Goal: Transaction & Acquisition: Subscribe to service/newsletter

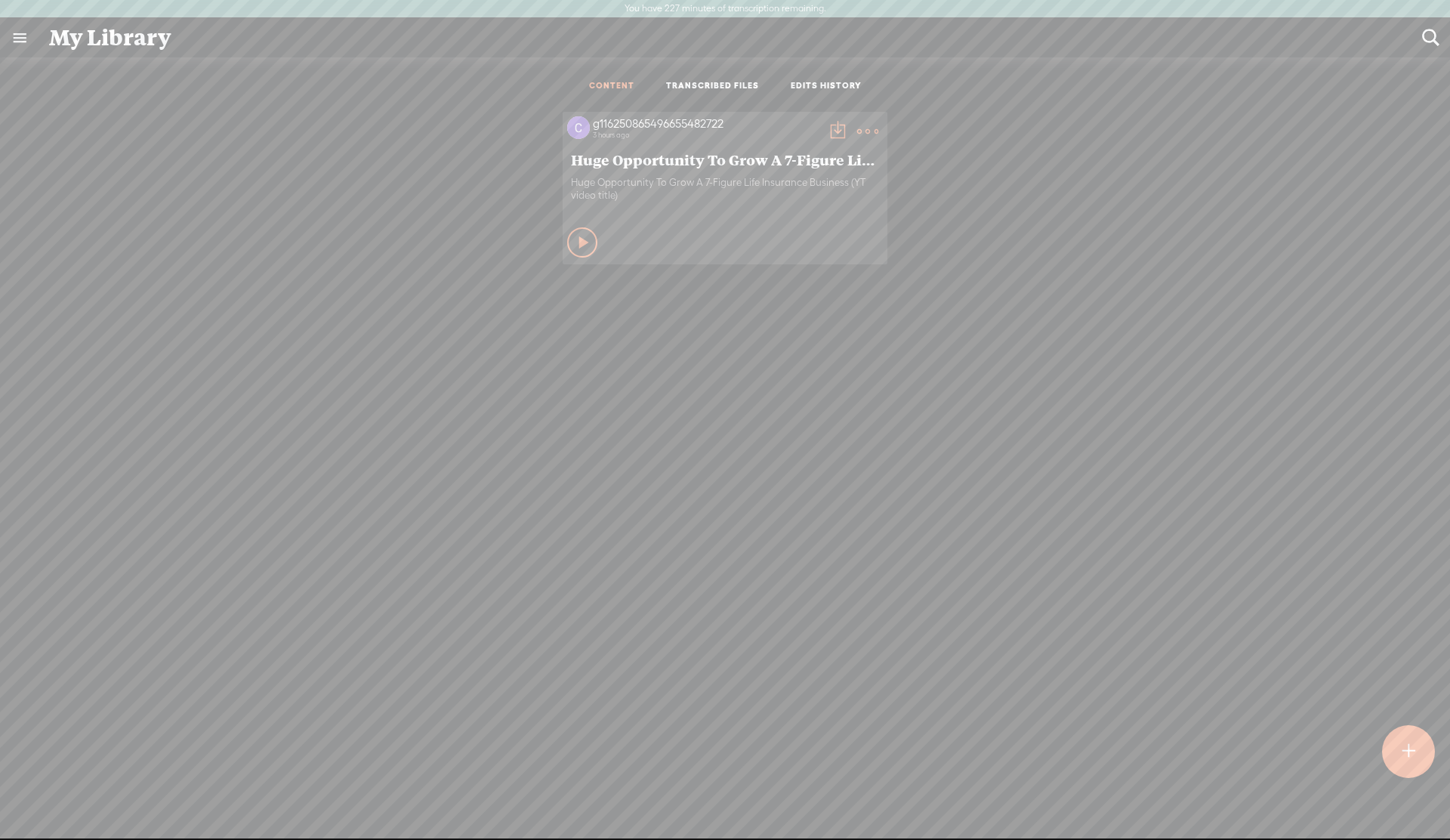
scroll to position [1, 0]
click at [24, 37] on link at bounding box center [20, 38] width 39 height 39
click at [94, 46] on div "g116250865496655482722" at bounding box center [113, 47] width 86 height 15
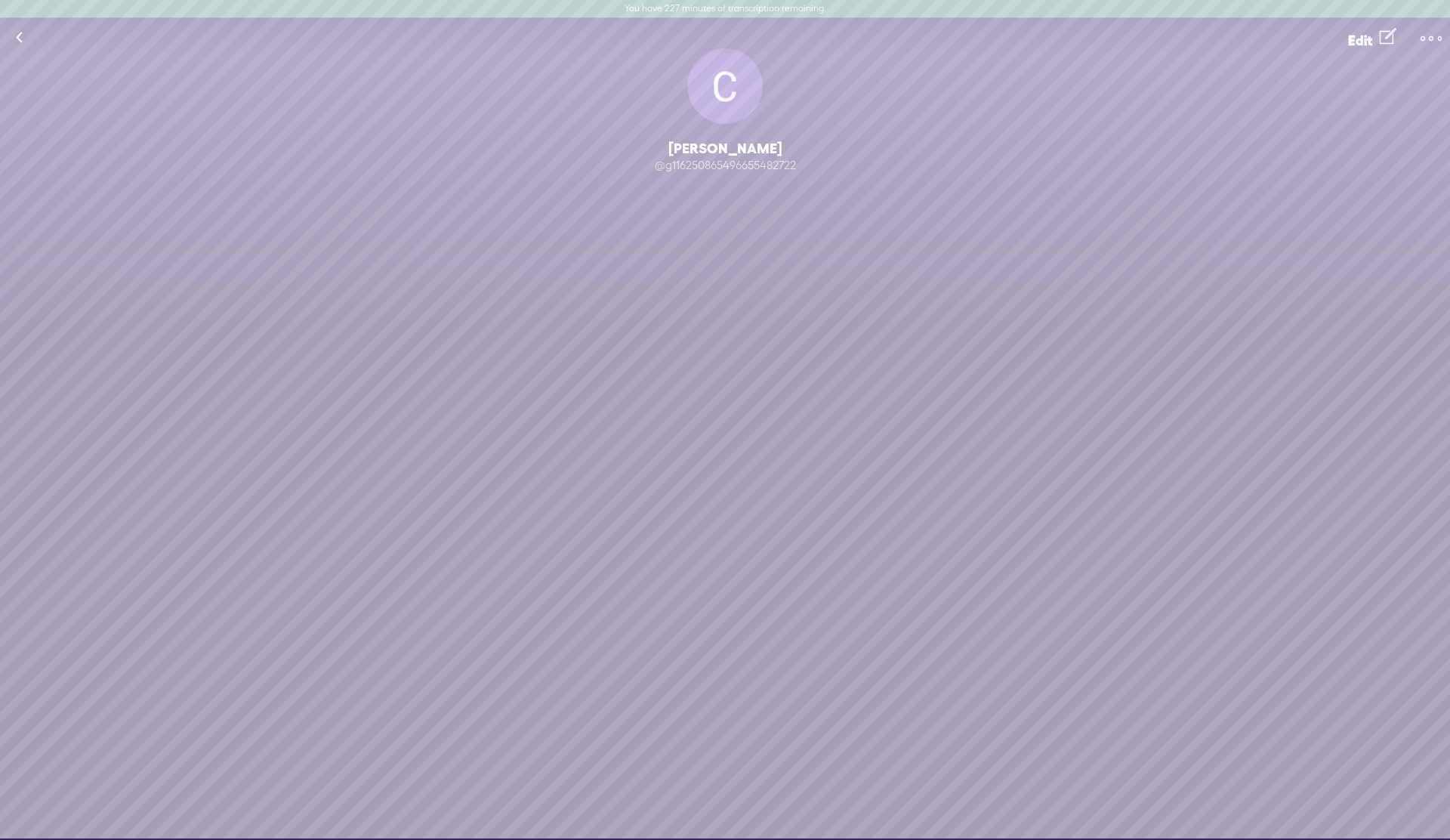
click at [728, 97] on div "Change Picture" at bounding box center [725, 86] width 76 height 76
click at [18, 37] on link at bounding box center [19, 38] width 38 height 39
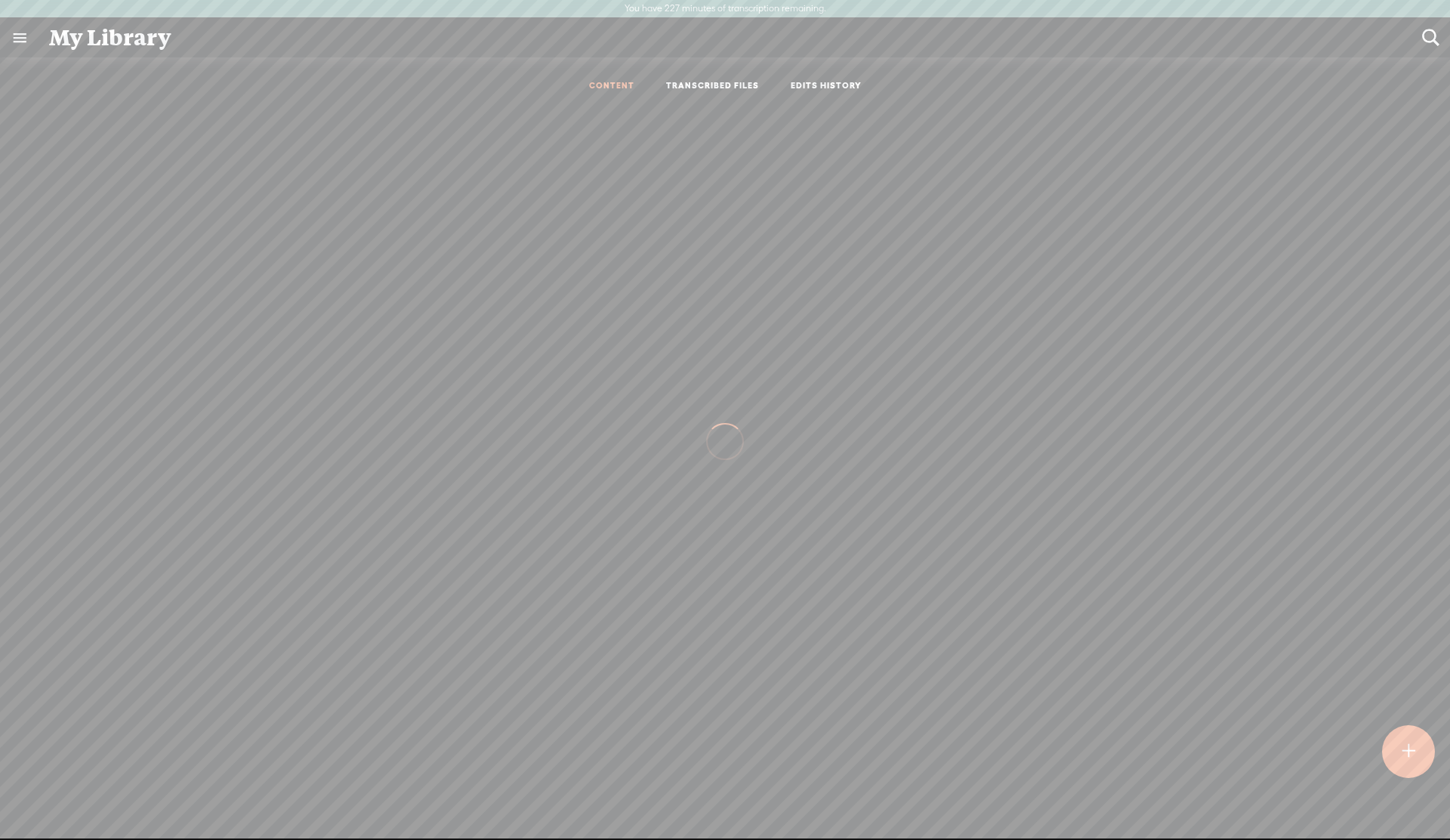
scroll to position [1, 0]
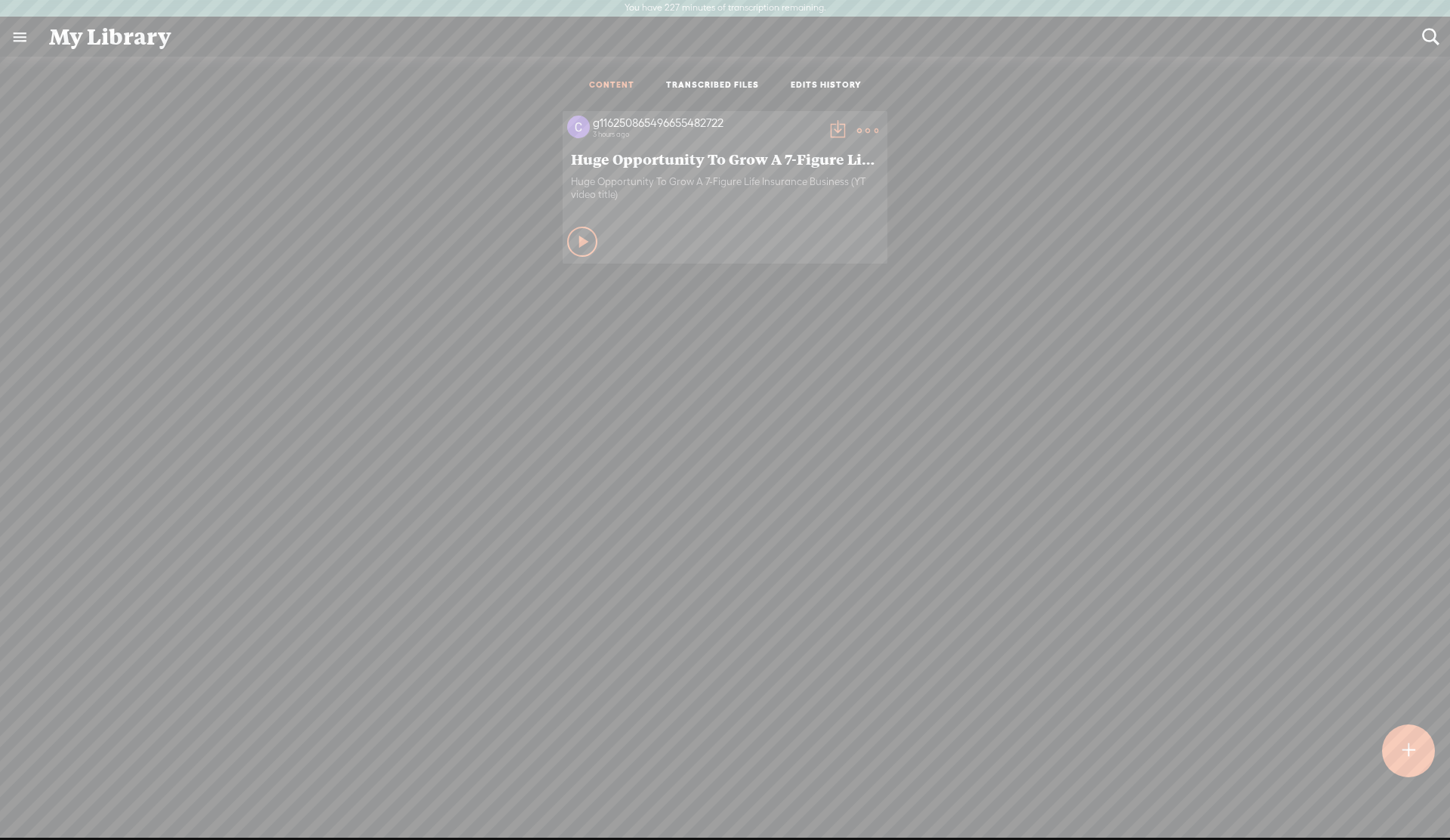
click at [702, 91] on link "TRANSCRIBED FILES" at bounding box center [713, 85] width 93 height 13
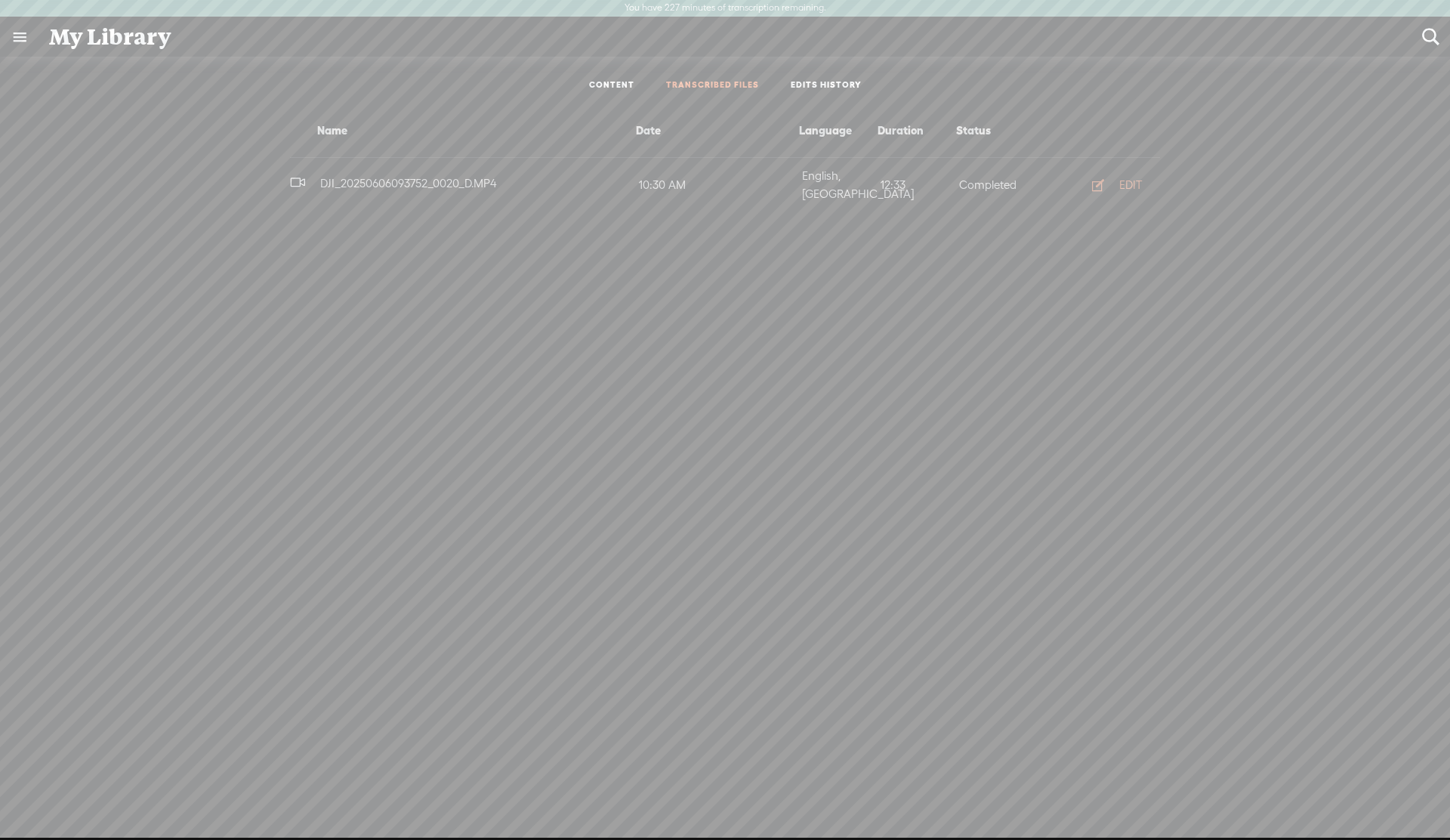
click at [612, 77] on ul "CONTENT TRANSCRIBED FILES EDITS HISTORY" at bounding box center [725, 86] width 401 height 36
click at [622, 92] on ul "CONTENT TRANSCRIBED FILES EDITS HISTORY" at bounding box center [725, 86] width 401 height 36
click at [807, 86] on link "EDITS HISTORY" at bounding box center [826, 85] width 71 height 13
click at [610, 85] on link "CONTENT" at bounding box center [612, 85] width 45 height 13
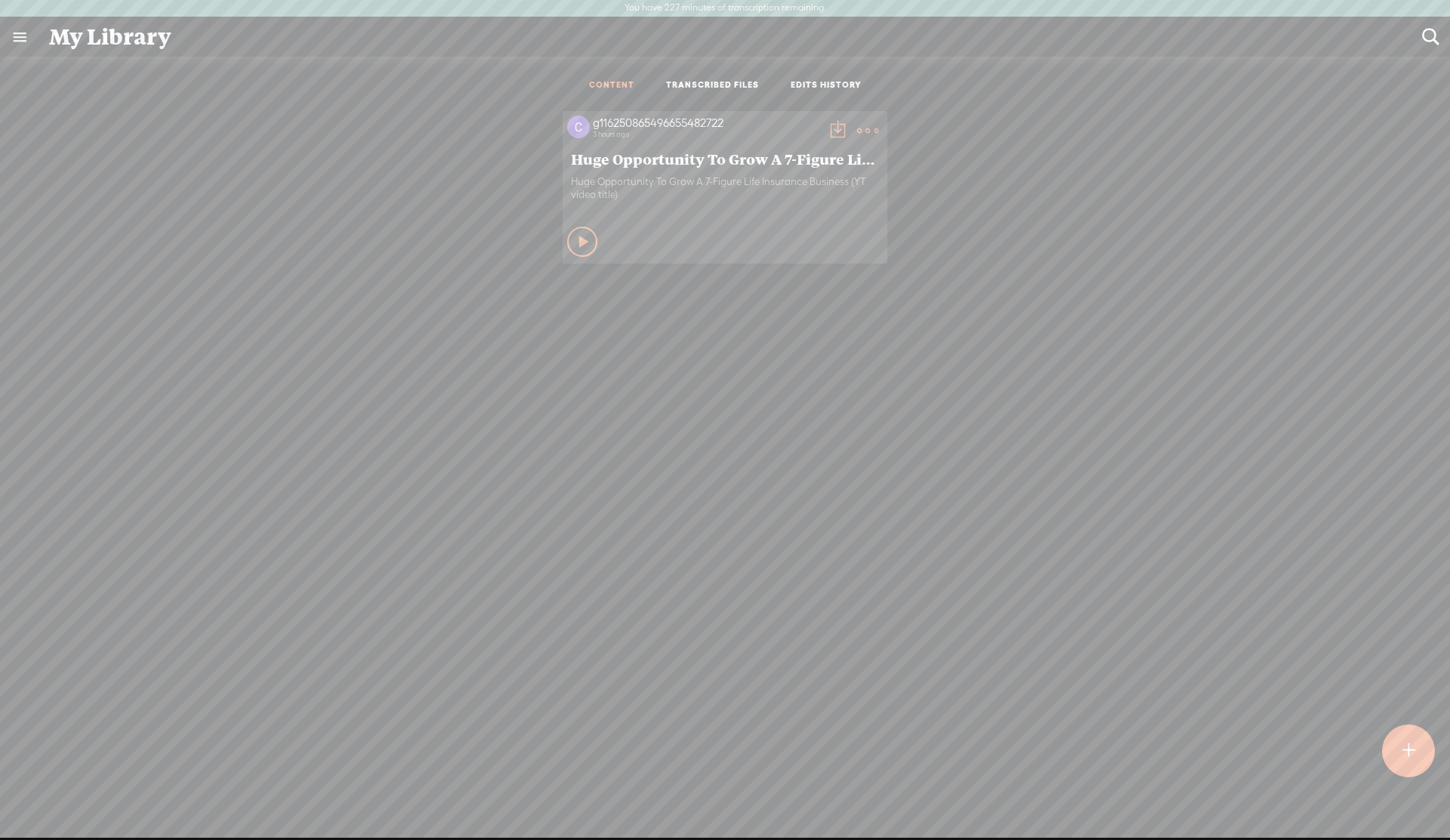
click at [874, 130] on icon at bounding box center [868, 130] width 31 height 31
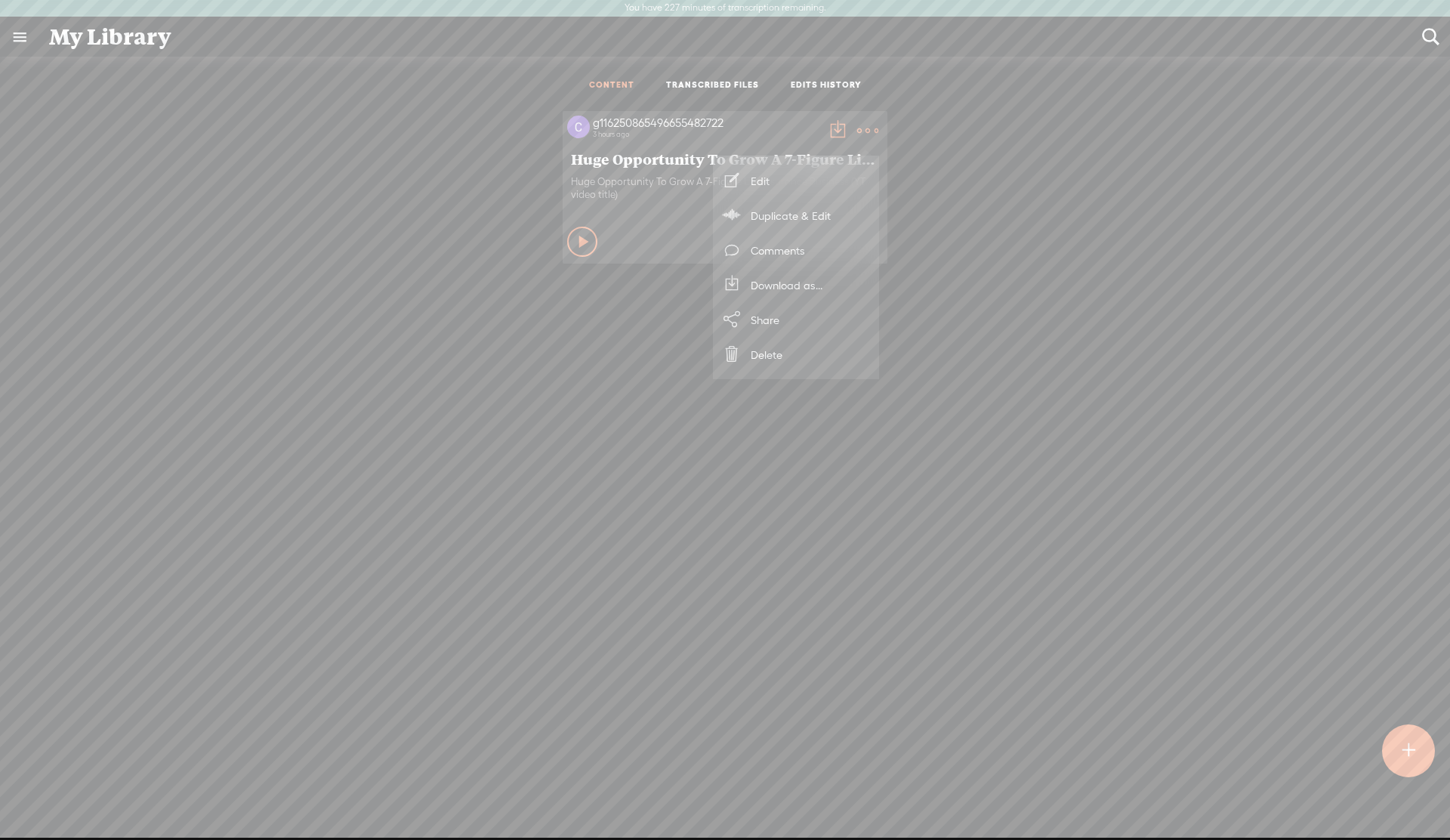
click at [1058, 292] on div "g116250865496655482722 3 hours ago Huge Opportunity To Grow A 7-Figure Life Ins…" at bounding box center [725, 496] width 1427 height 787
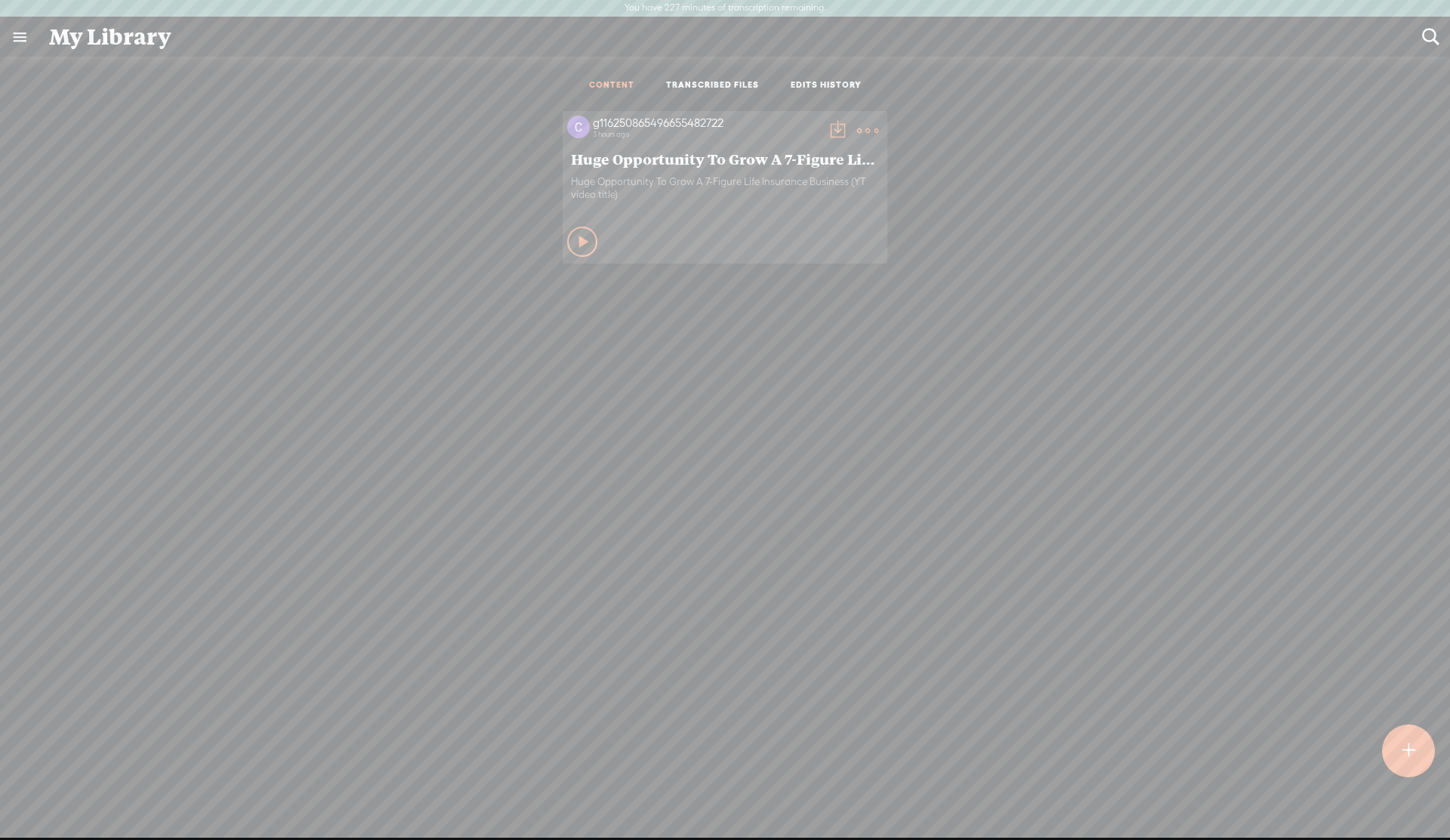
click at [864, 127] on t at bounding box center [868, 130] width 21 height 21
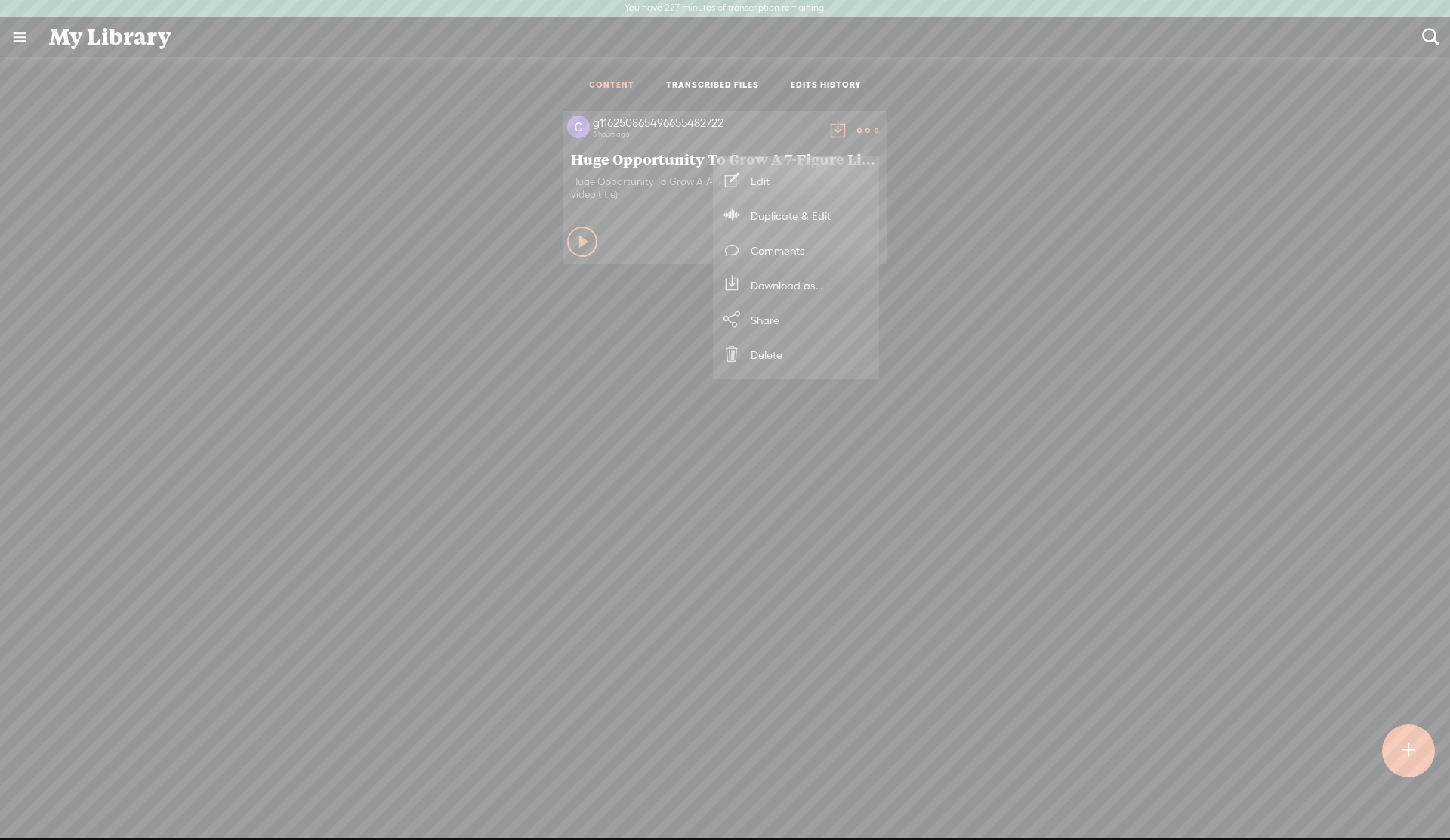
click at [1067, 311] on div "g116250865496655482722 3 hours ago Huge Opportunity To Grow A 7-Figure Life Ins…" at bounding box center [725, 496] width 1427 height 787
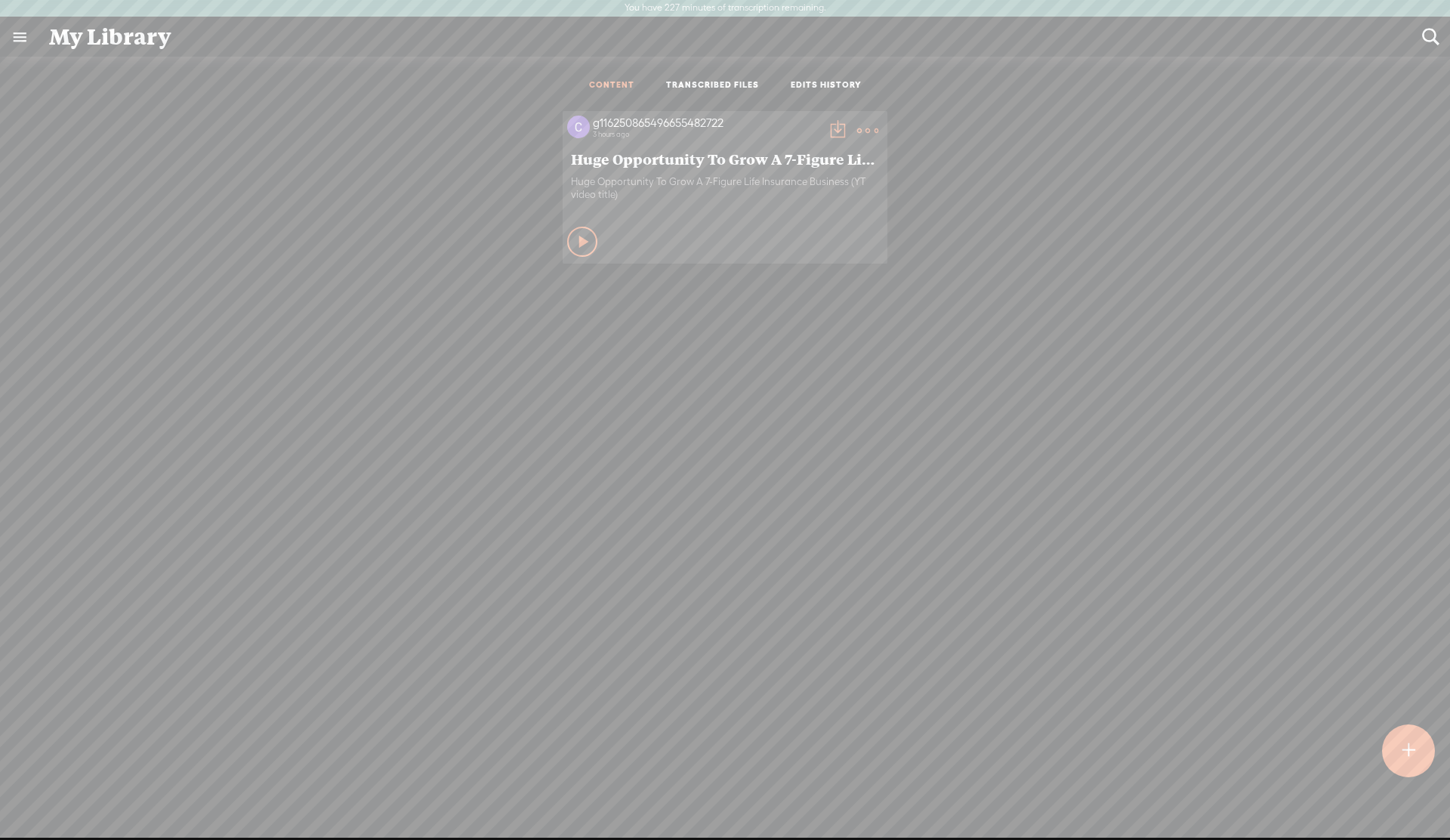
click at [1404, 742] on t at bounding box center [1409, 751] width 13 height 34
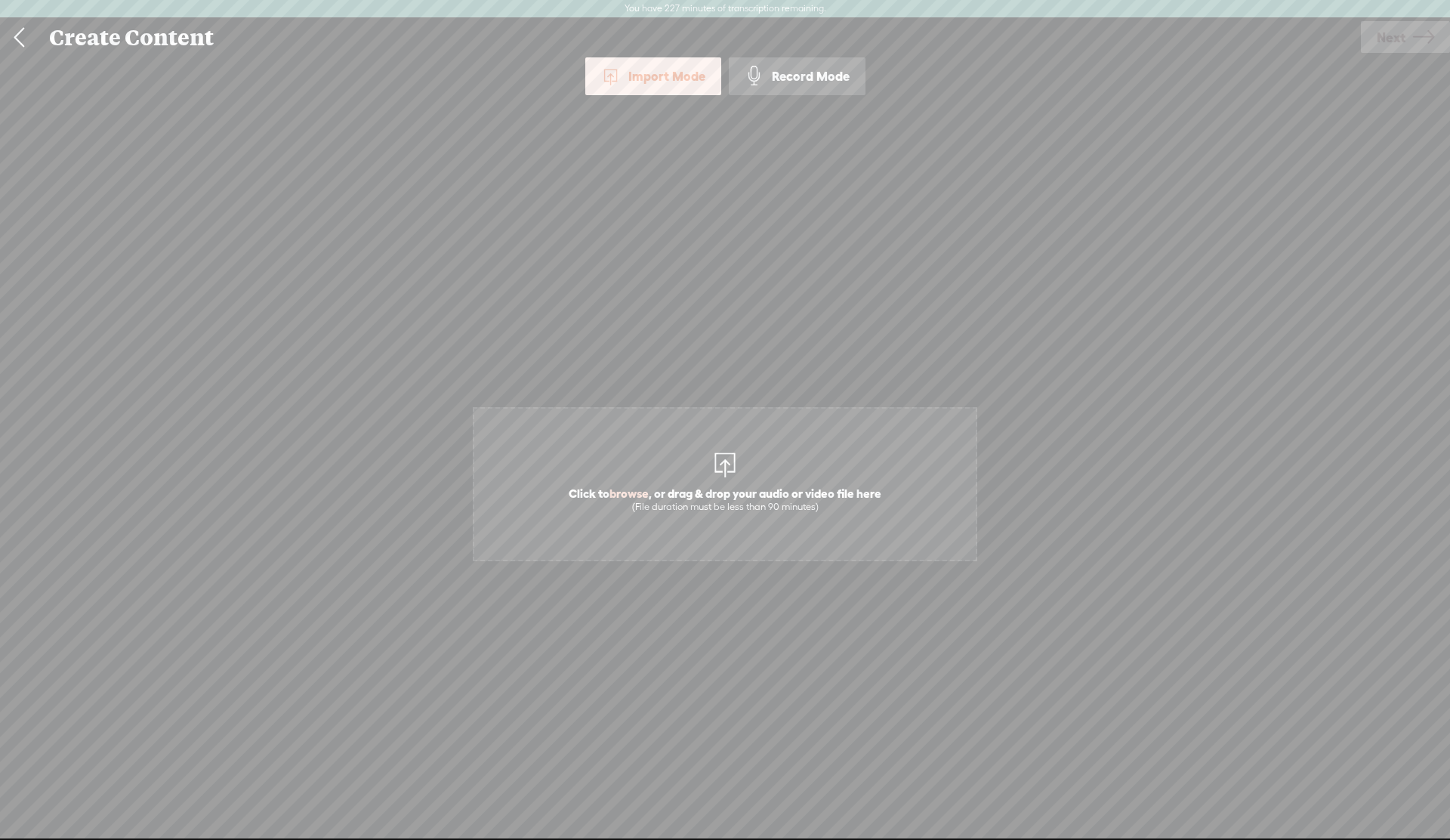
click at [22, 31] on link at bounding box center [19, 38] width 38 height 39
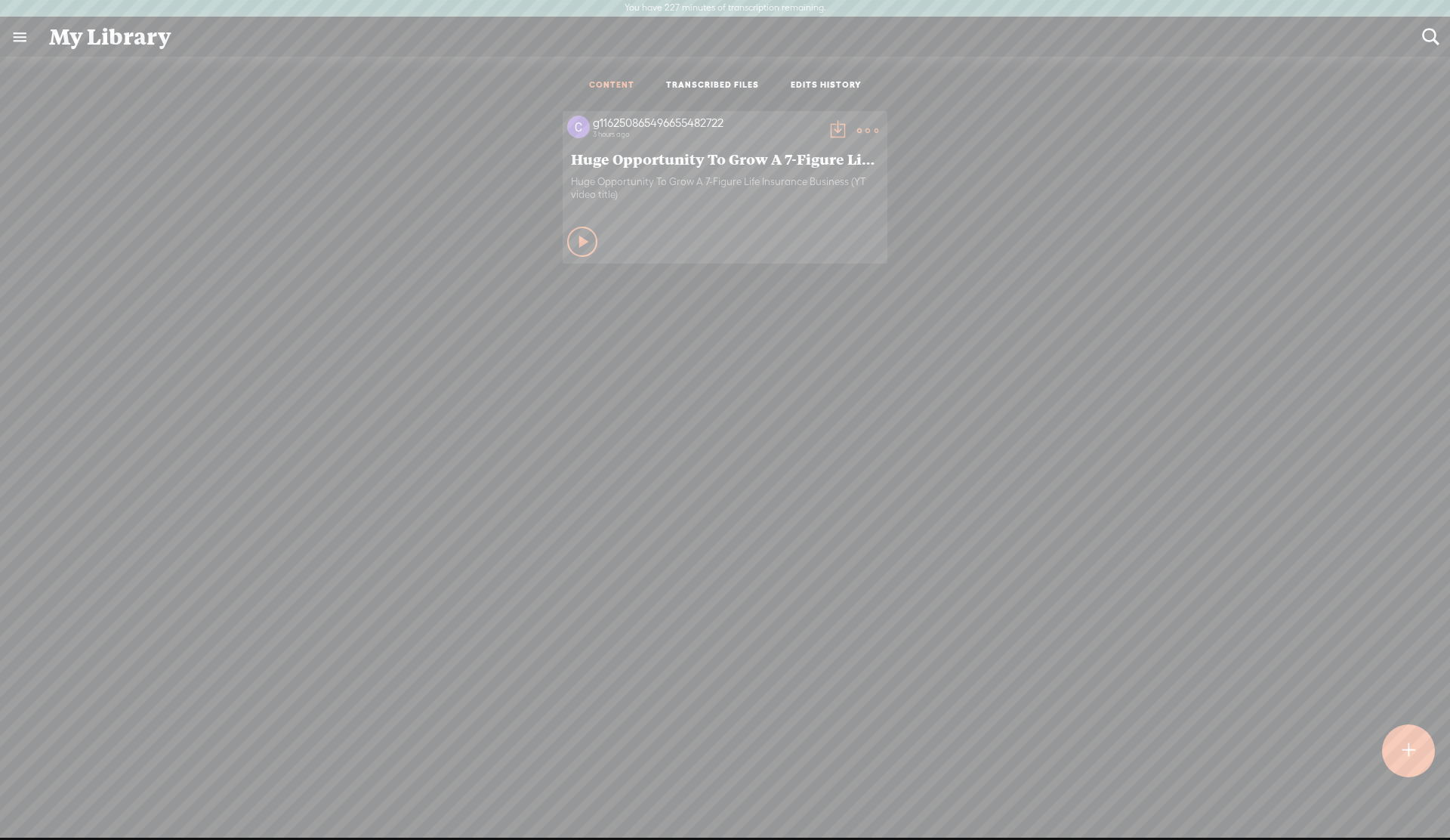
click at [865, 130] on t at bounding box center [868, 130] width 21 height 21
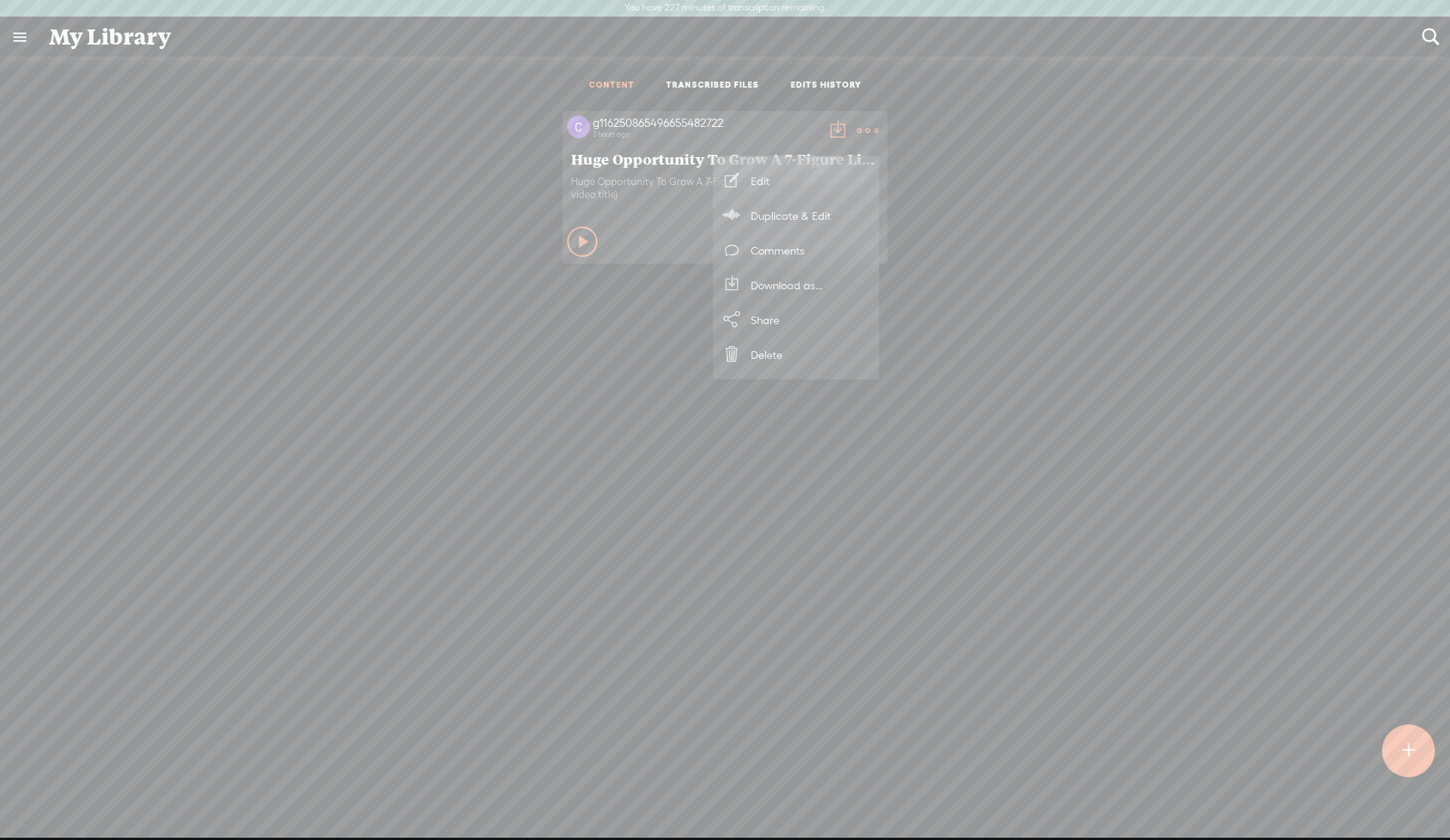
click at [779, 182] on link "Edit" at bounding box center [796, 180] width 151 height 35
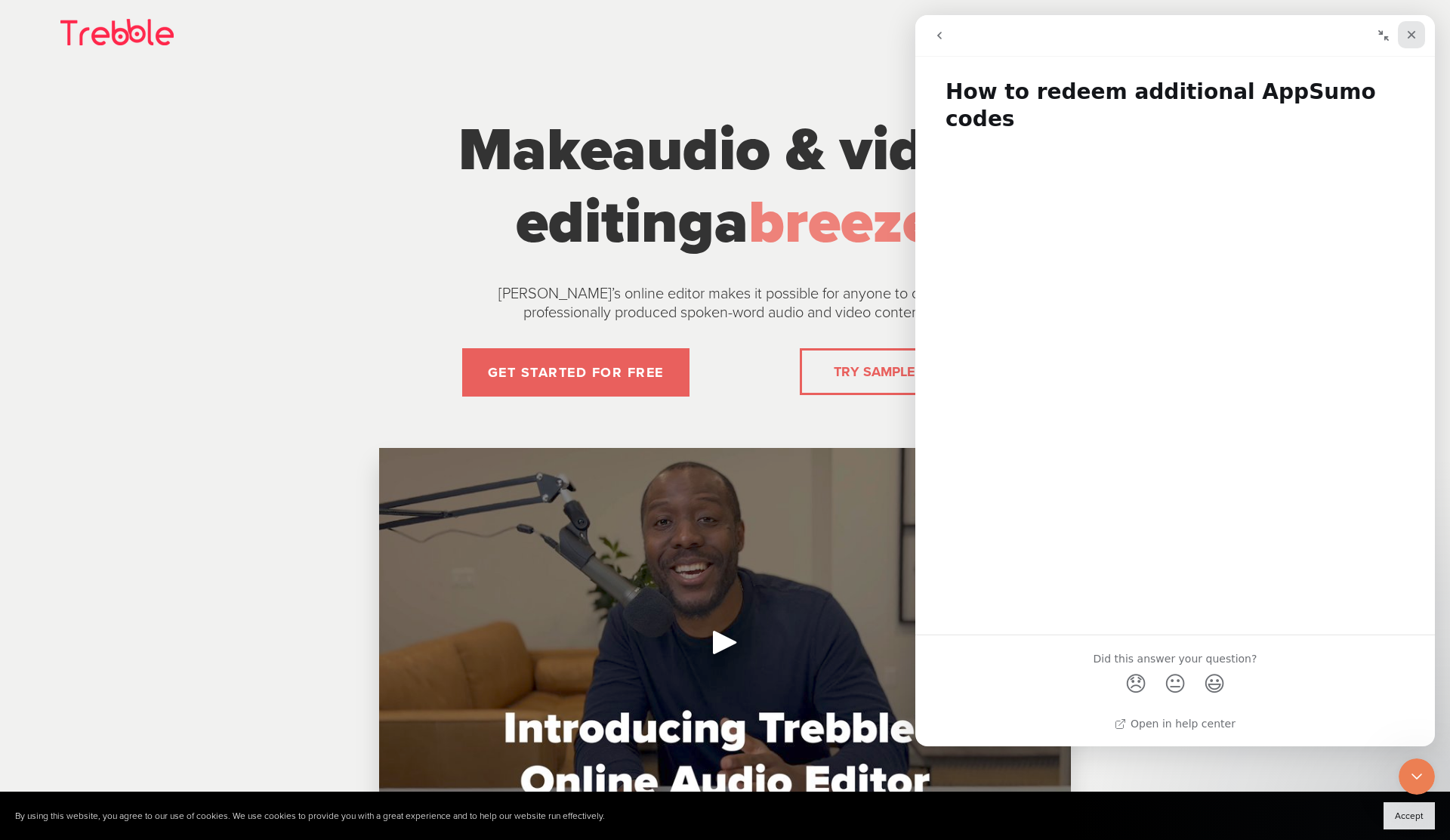
click at [1412, 37] on icon "Close" at bounding box center [1412, 35] width 12 height 12
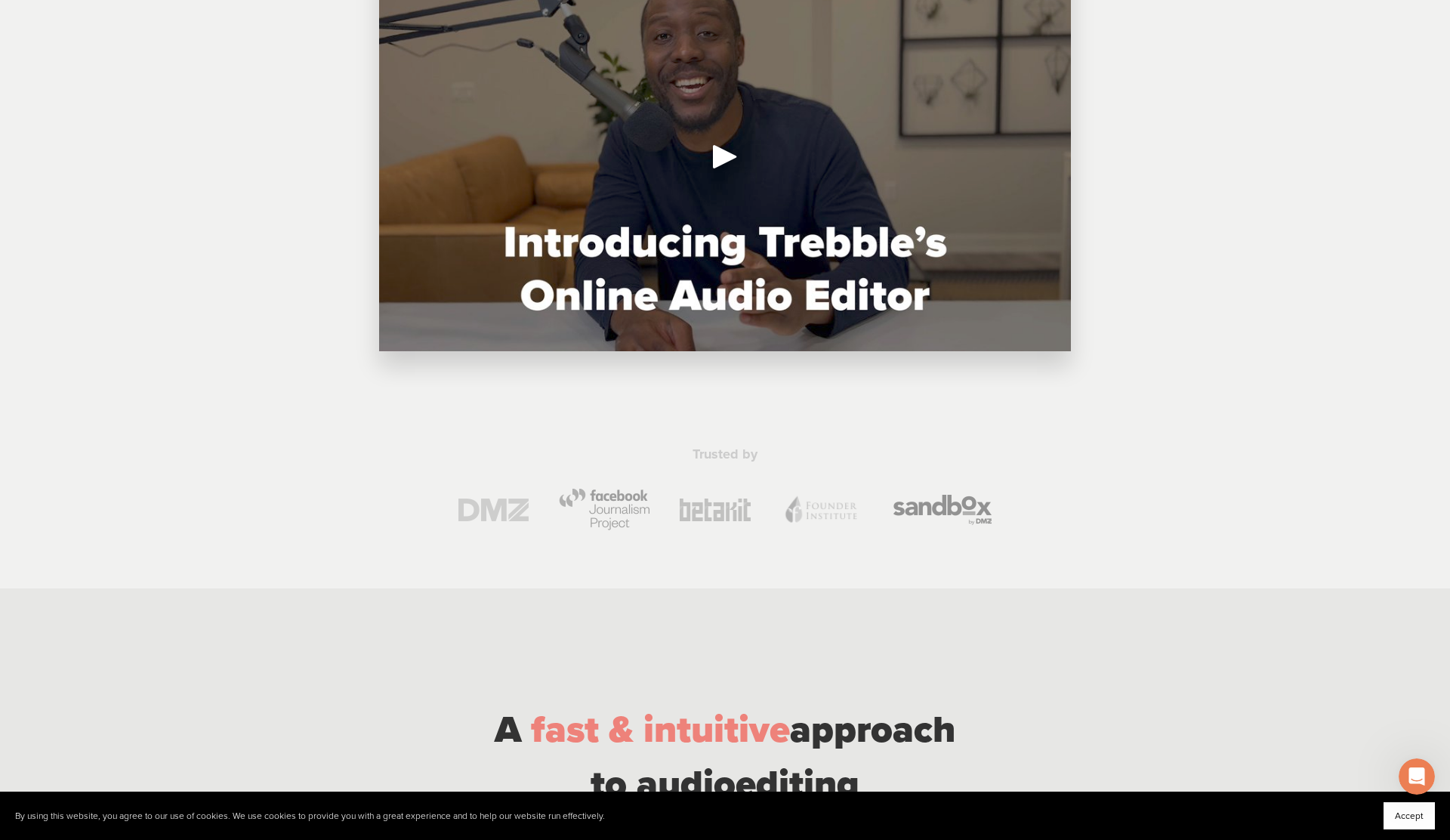
scroll to position [488, 0]
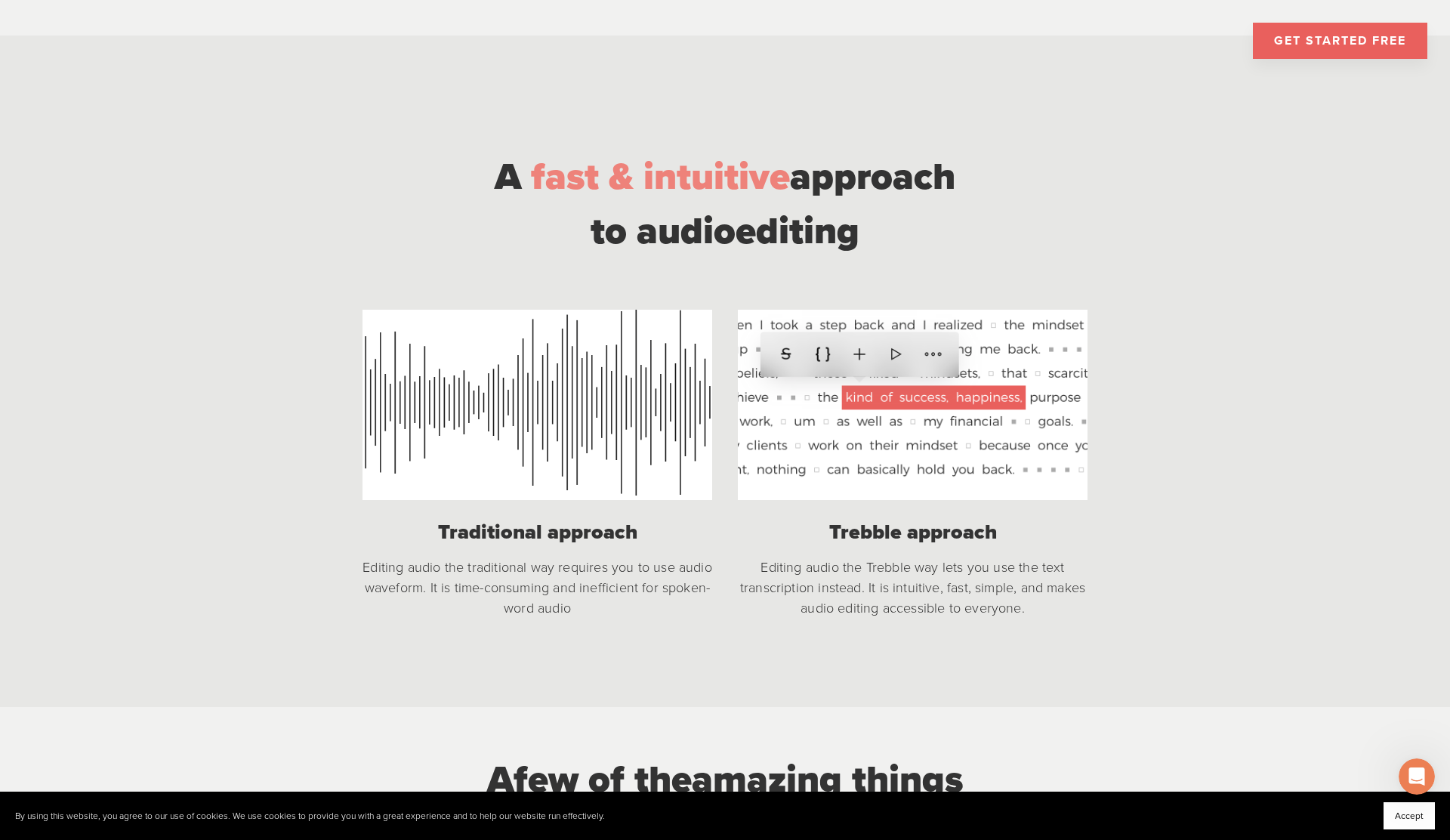
scroll to position [1039, 0]
drag, startPoint x: 893, startPoint y: 357, endPoint x: 886, endPoint y: 407, distance: 50.5
click at [886, 407] on div at bounding box center [913, 404] width 349 height 190
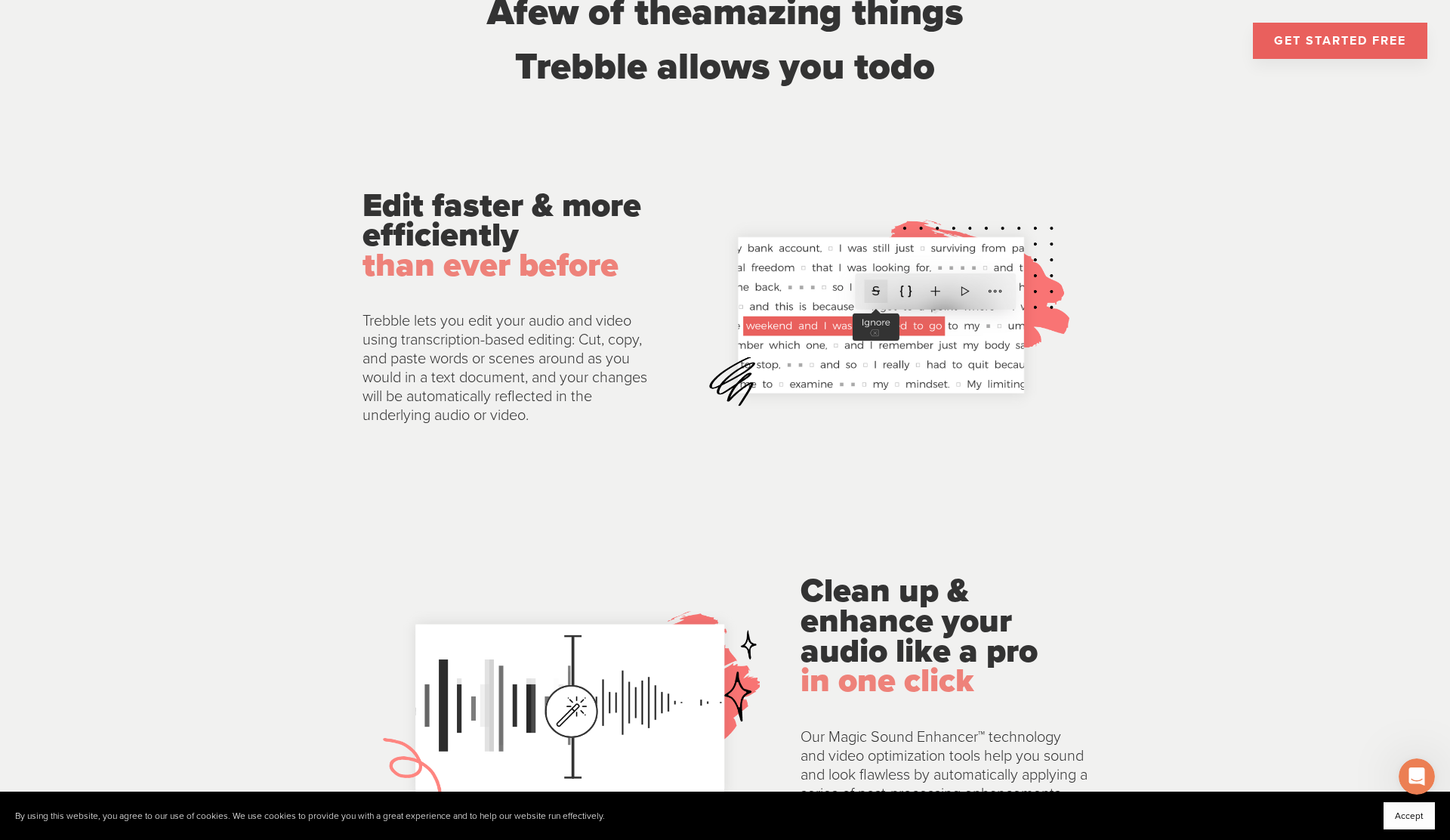
scroll to position [1813, 0]
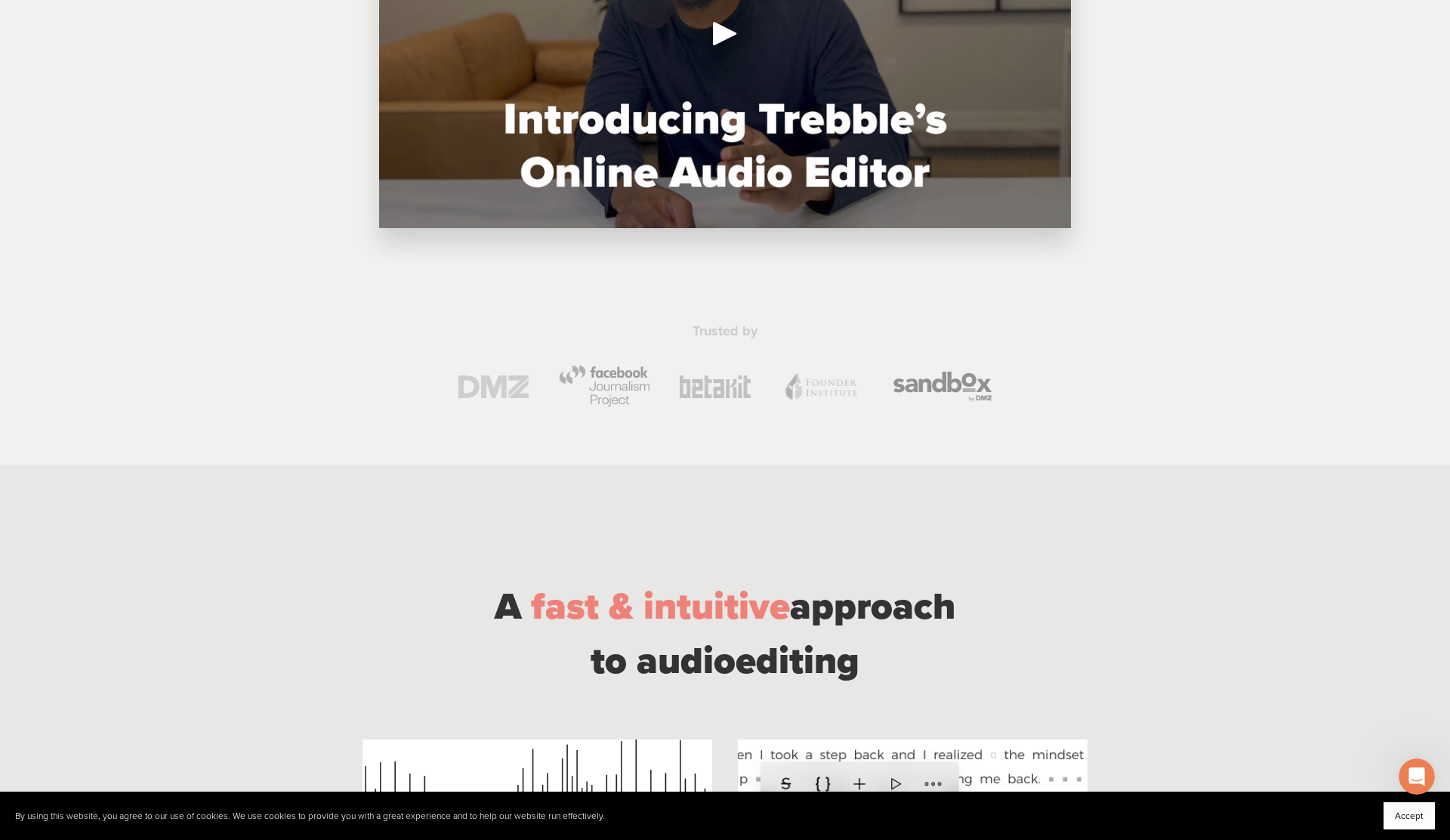
scroll to position [605, 0]
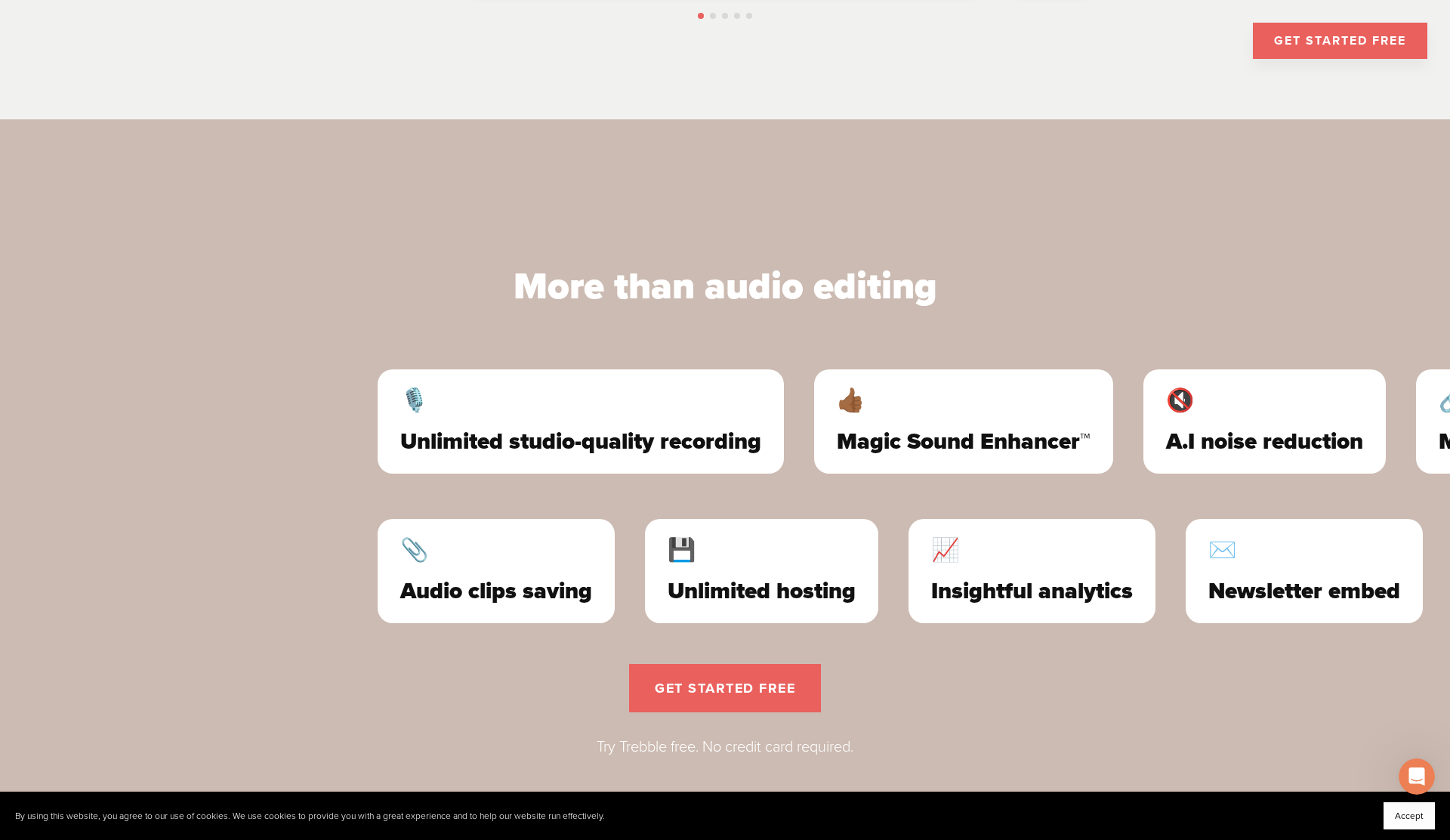
scroll to position [4058, 0]
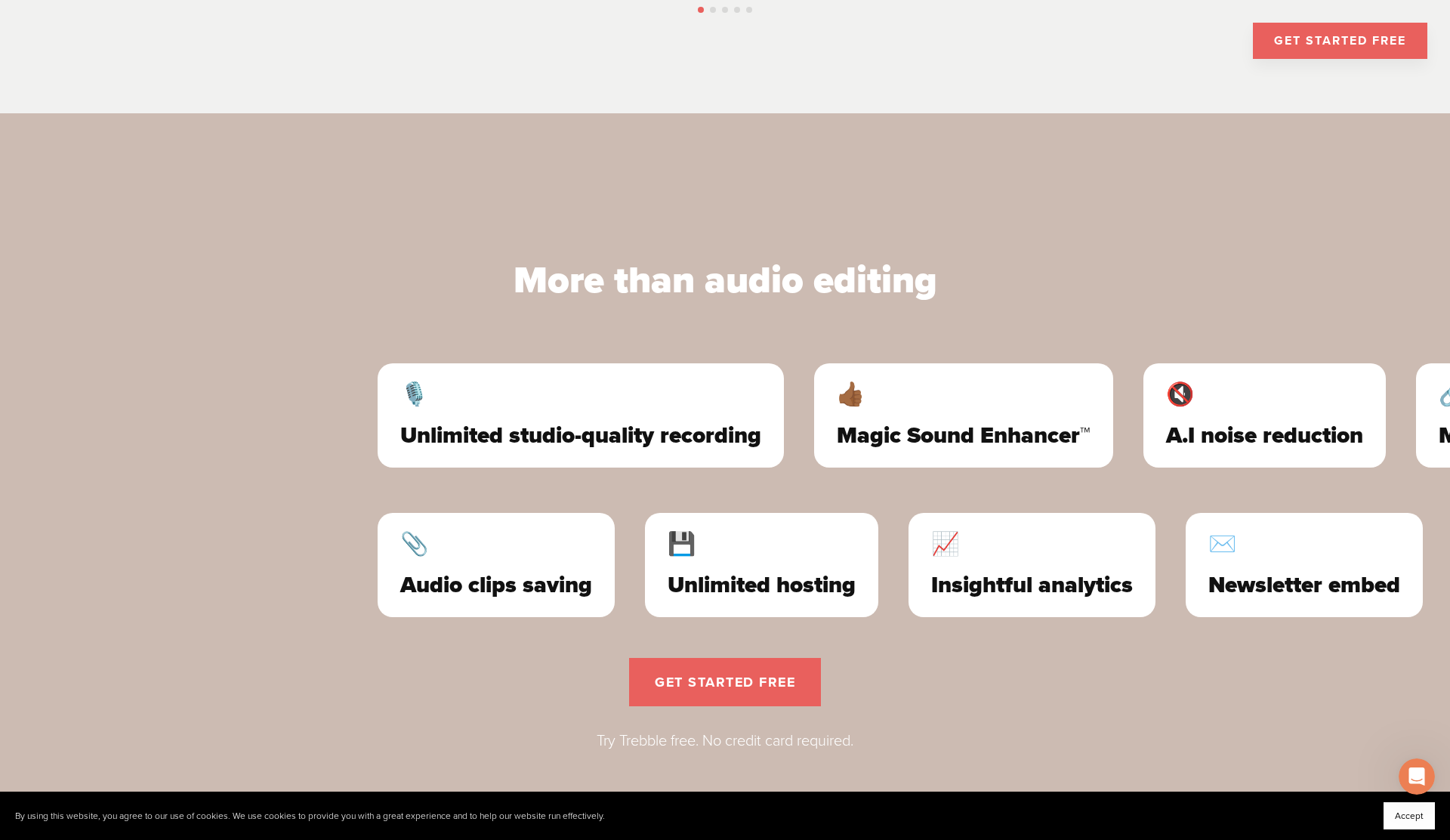
drag, startPoint x: 803, startPoint y: 448, endPoint x: 749, endPoint y: 416, distance: 62.8
click at [798, 317] on div "More than audio editing" at bounding box center [725, 279] width 751 height 80
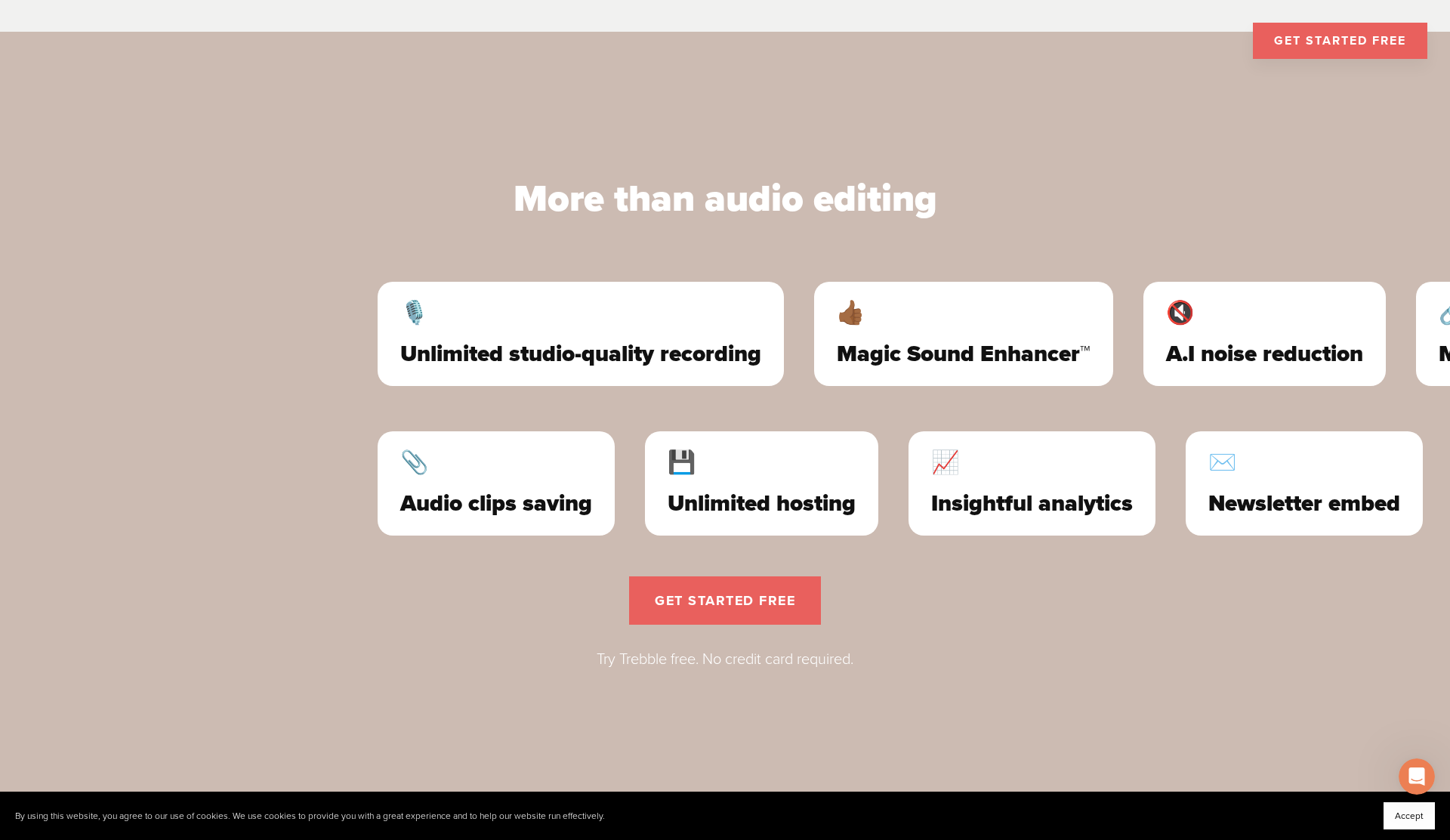
scroll to position [4142, 0]
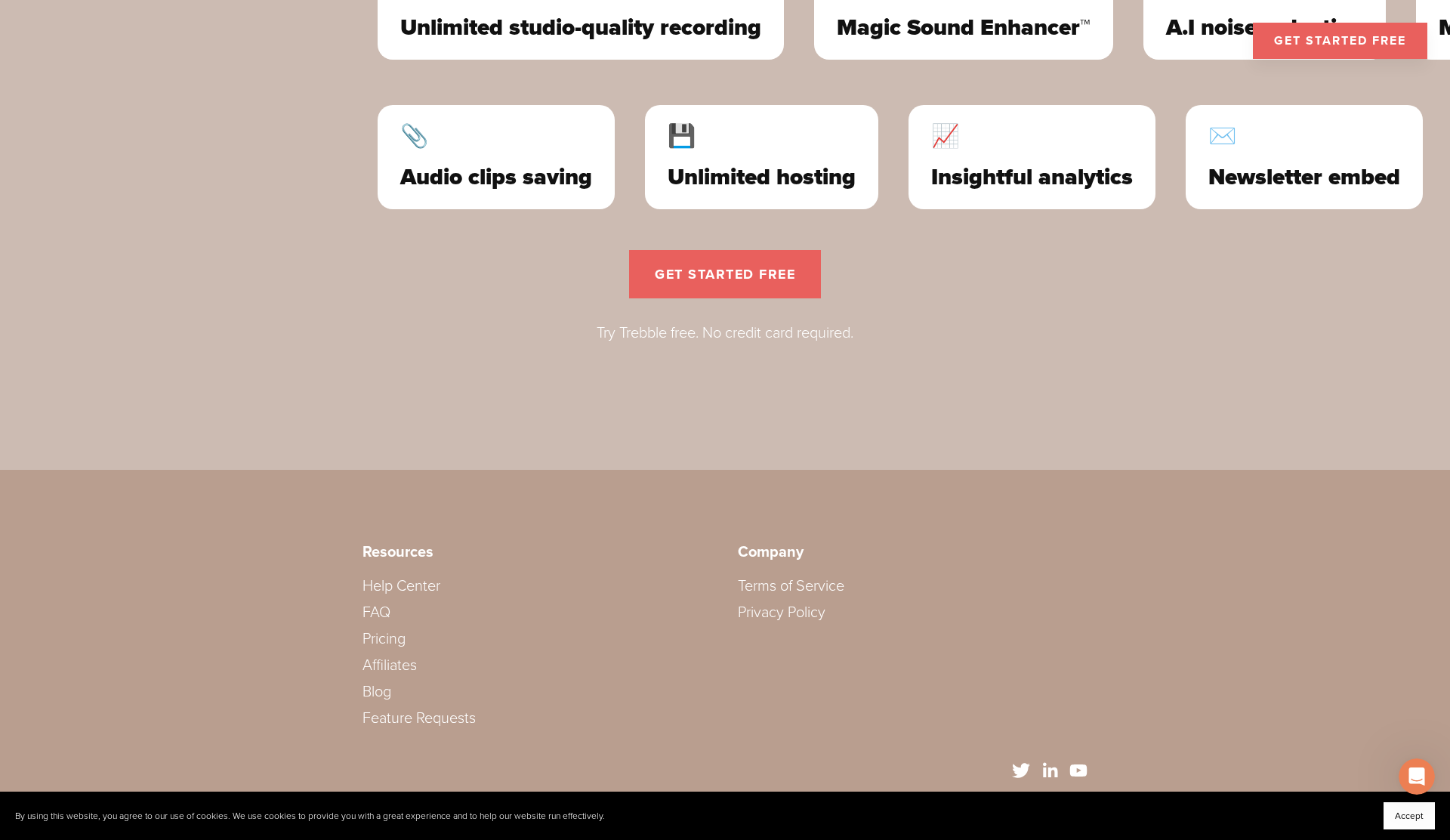
scroll to position [4483, 0]
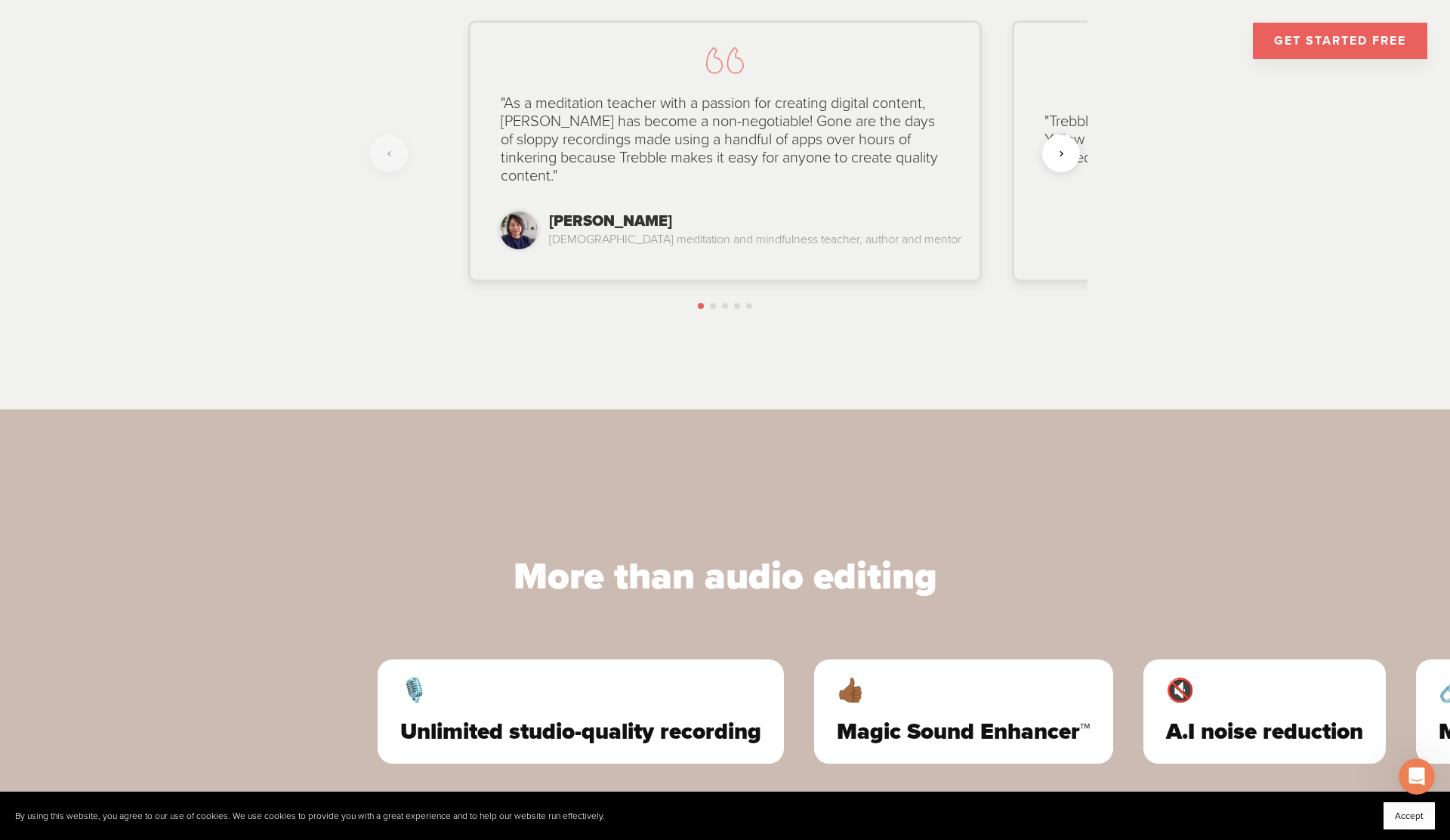
scroll to position [3579, 0]
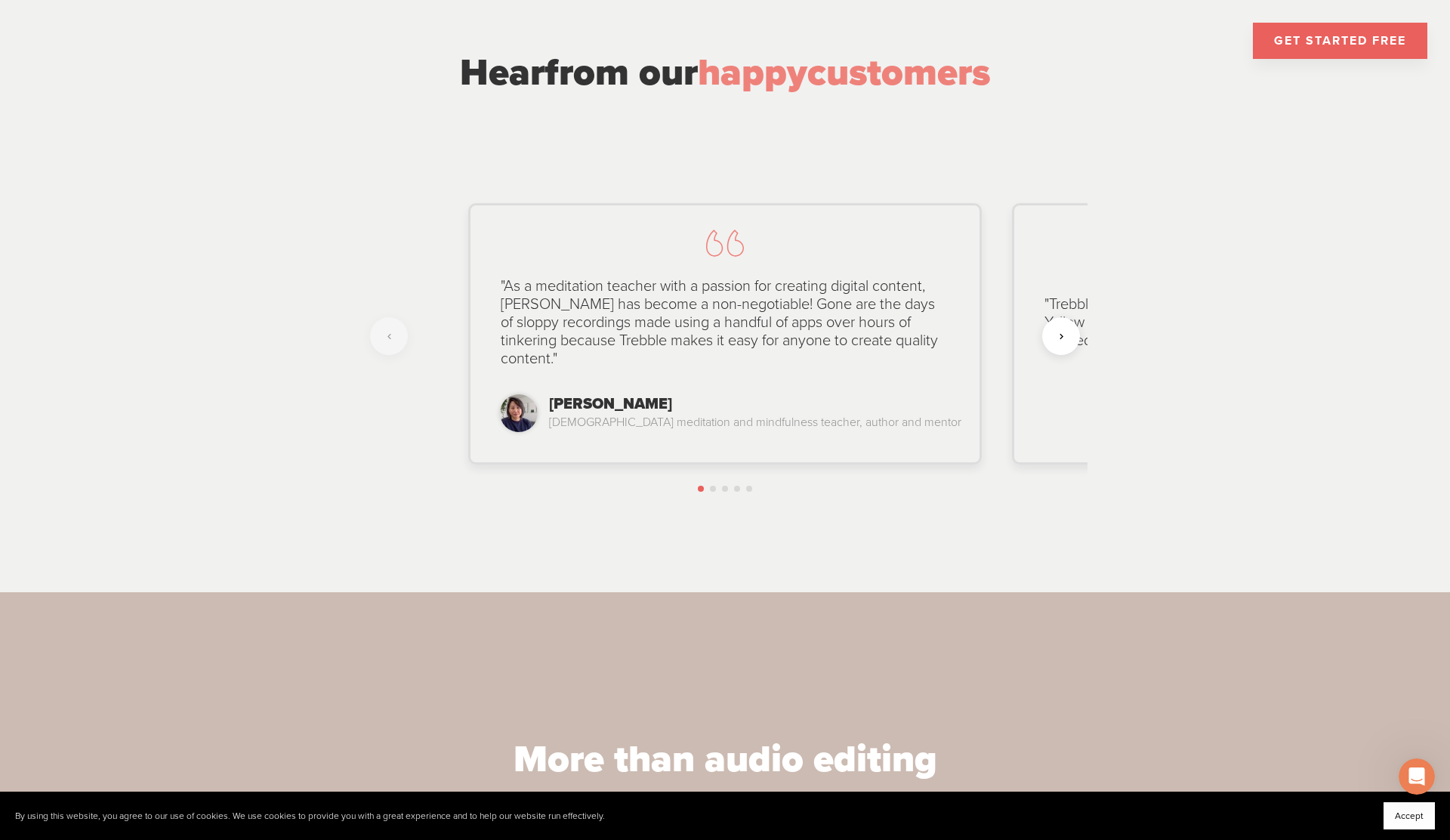
click at [1305, 44] on link "GET STARTED FREE" at bounding box center [1340, 40] width 175 height 37
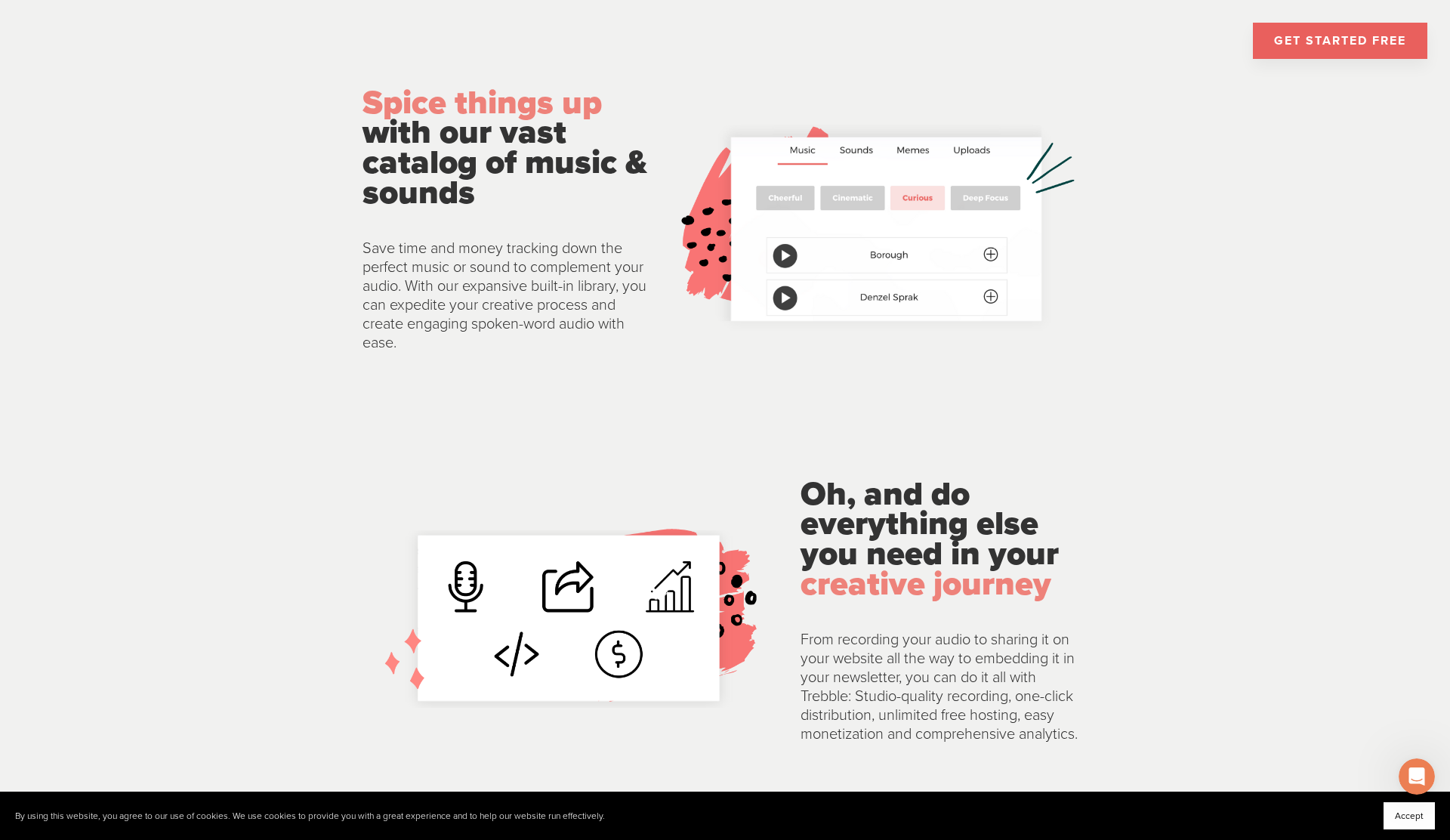
scroll to position [2592, 0]
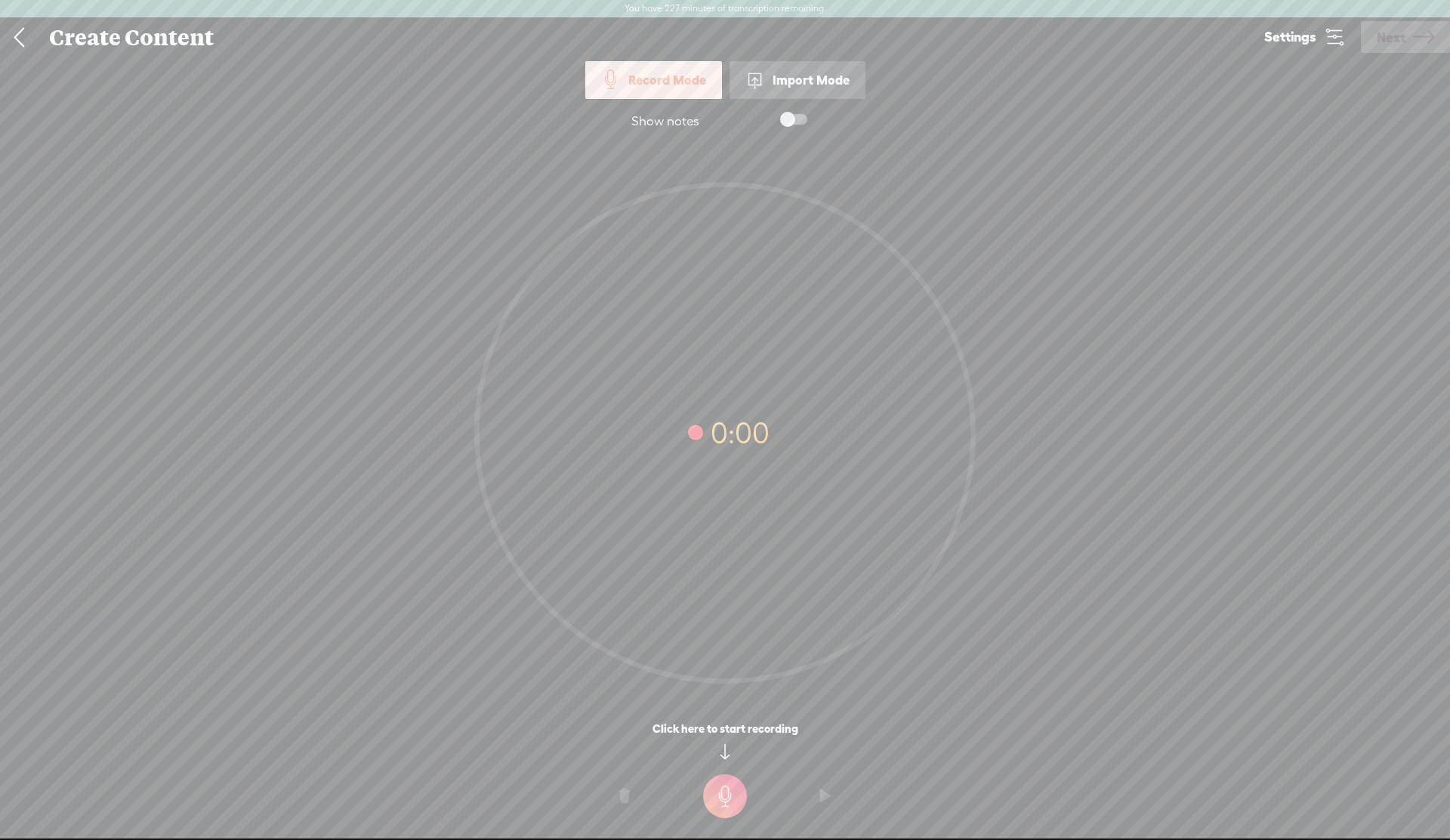
click at [19, 37] on link at bounding box center [19, 38] width 38 height 39
click at [18, 39] on link at bounding box center [19, 38] width 38 height 39
click at [1327, 50] on link "Settings" at bounding box center [1305, 37] width 113 height 38
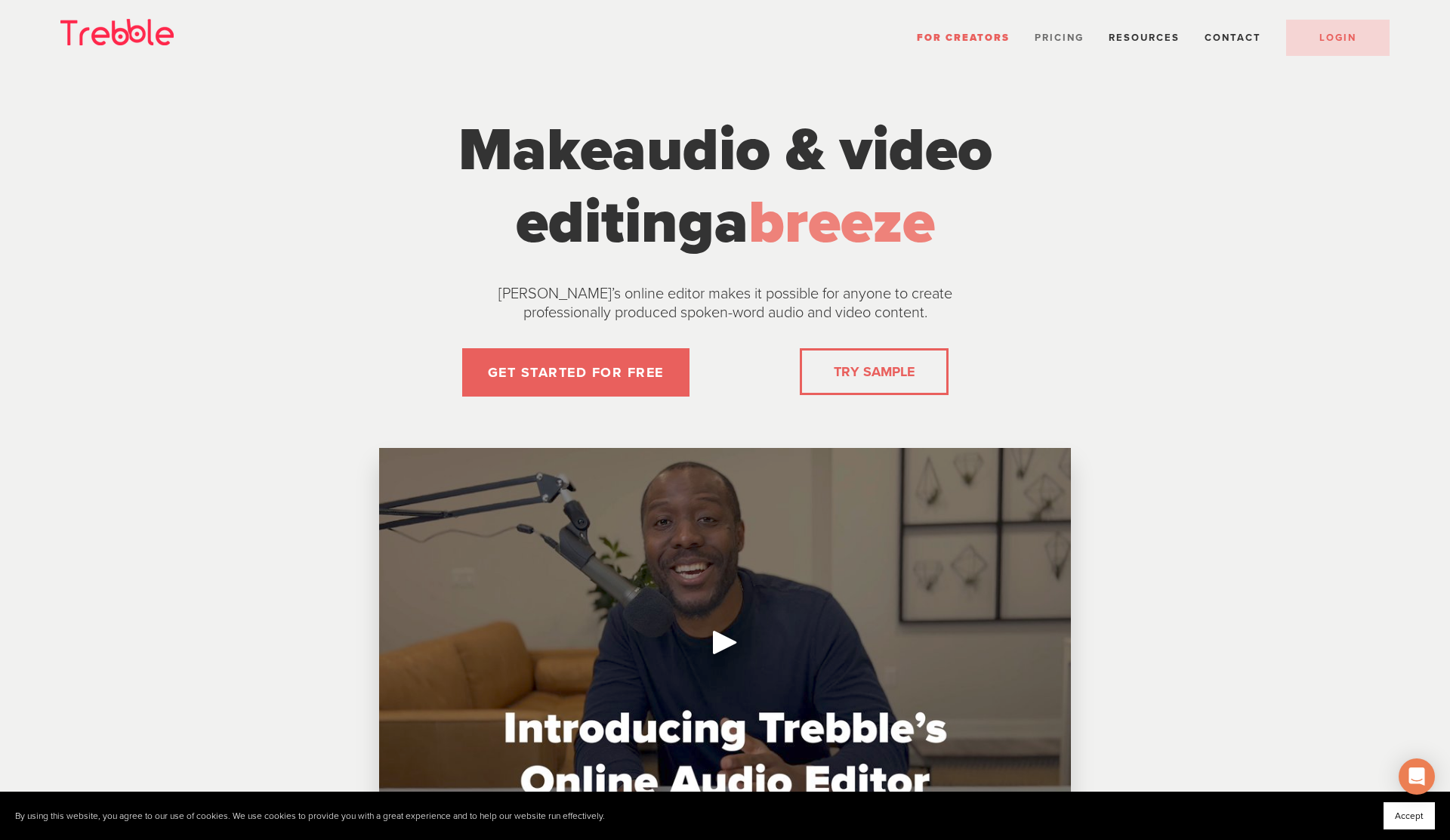
click at [1051, 39] on span "Pricing" at bounding box center [1059, 38] width 49 height 12
